Goal: Download file/media

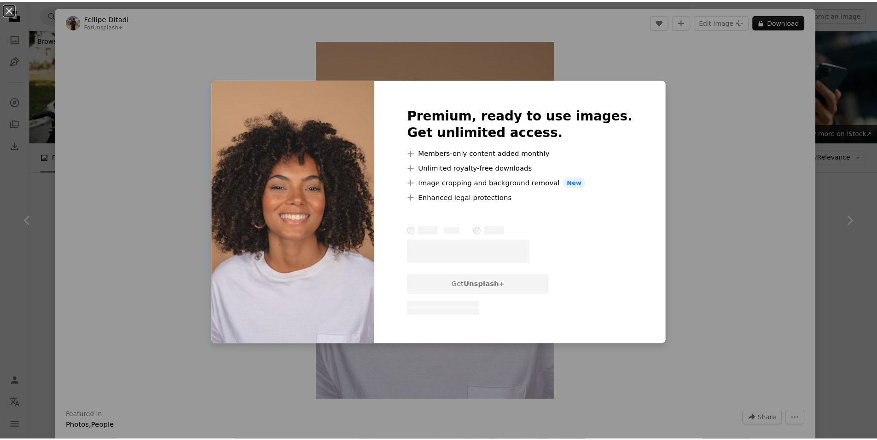
scroll to position [3313, 0]
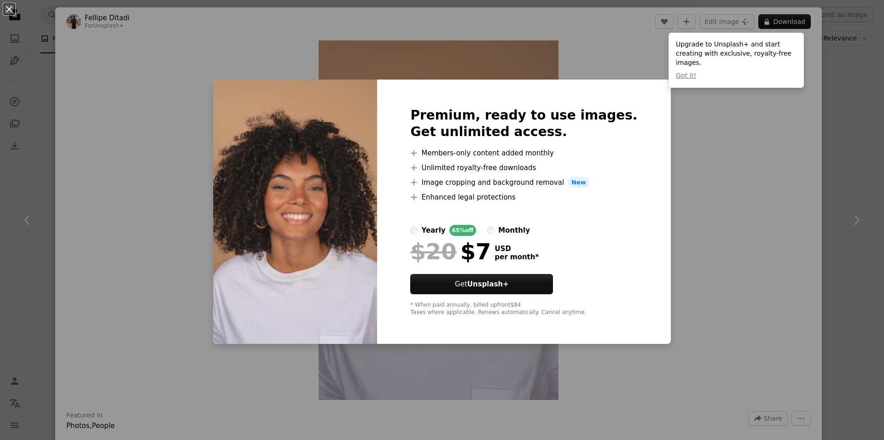
click at [859, 129] on div "An X shape Premium, ready to use images. Get unlimited access. A plus sign Memb…" at bounding box center [442, 220] width 884 height 440
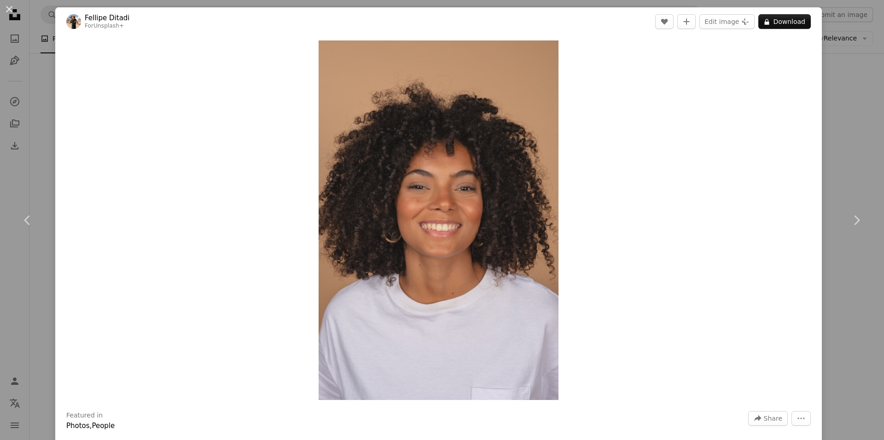
click at [849, 135] on div "An X shape Chevron left Chevron right [PERSON_NAME] For Unsplash+ A heart A plu…" at bounding box center [442, 220] width 884 height 440
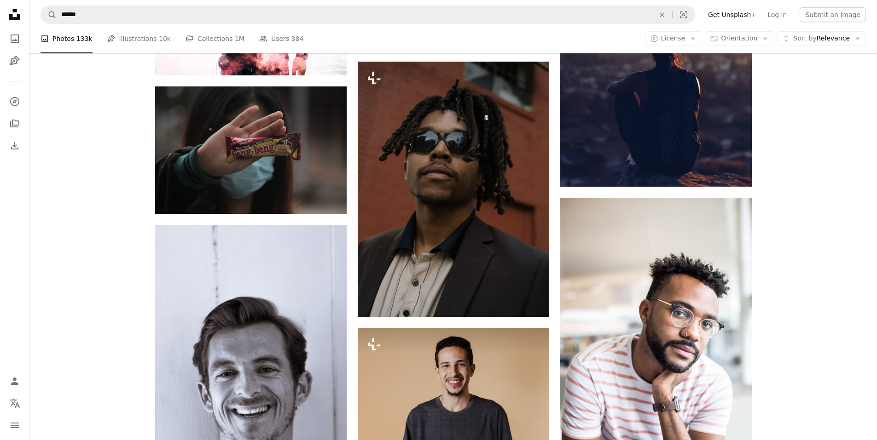
scroll to position [8007, 0]
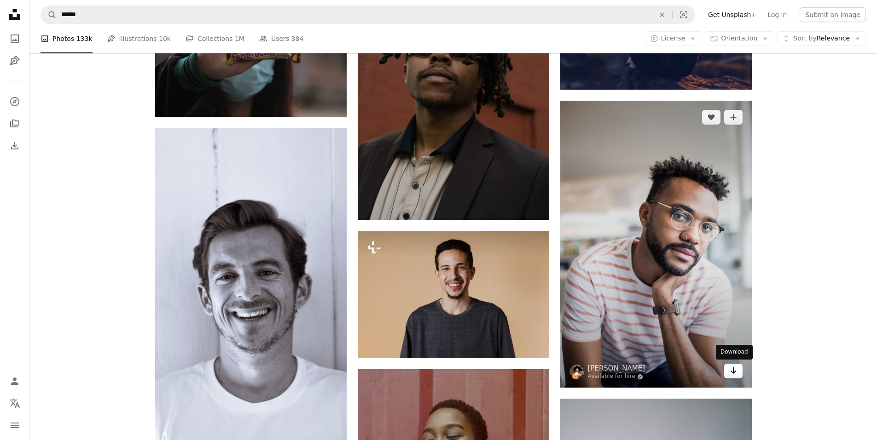
click at [737, 373] on link "Arrow pointing down" at bounding box center [733, 371] width 18 height 15
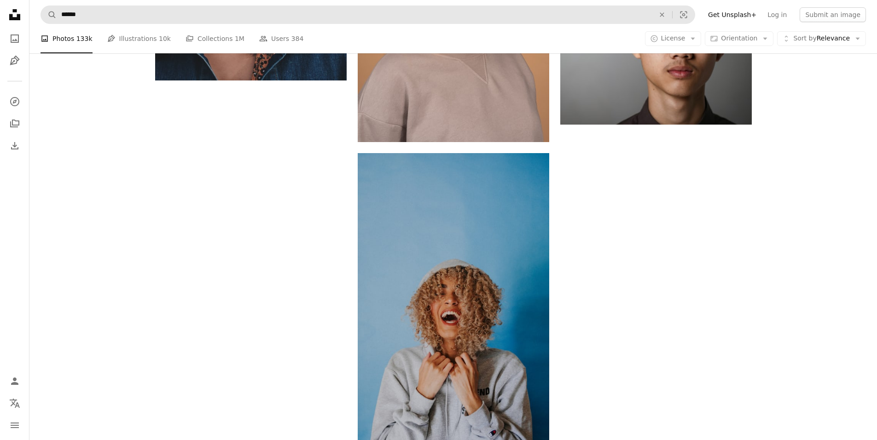
scroll to position [5307, 0]
